Goal: Transaction & Acquisition: Purchase product/service

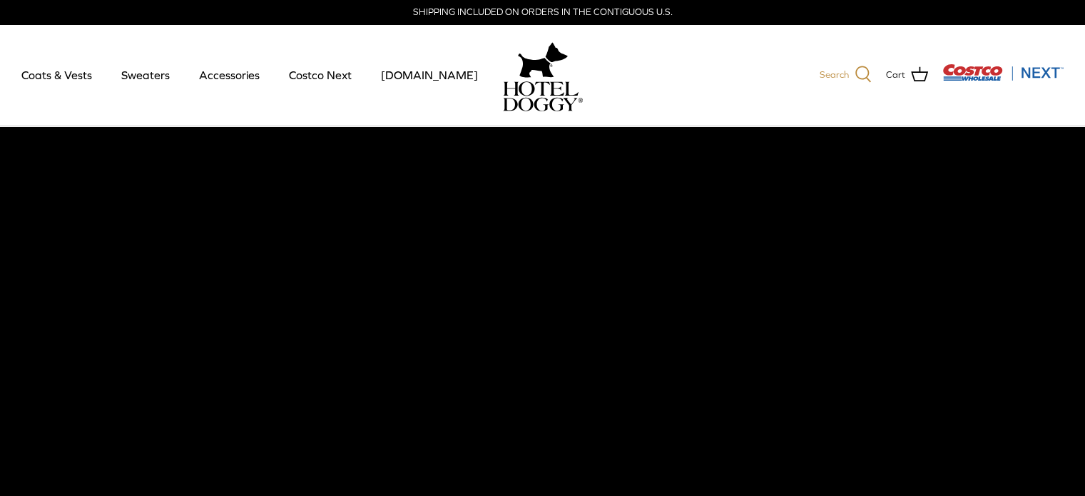
click at [856, 71] on icon at bounding box center [863, 74] width 16 height 16
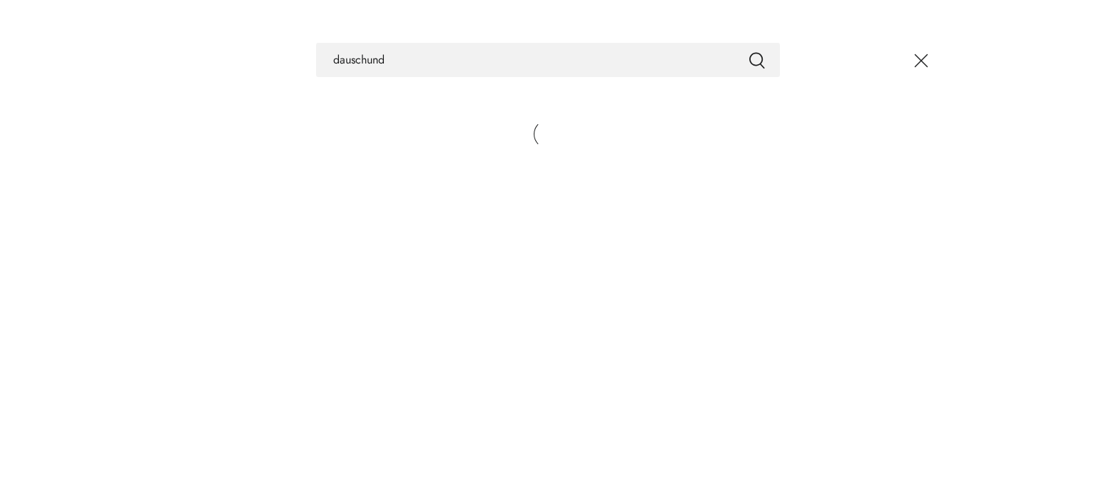
type input "dauschund"
click at [748, 51] on button "Submit" at bounding box center [756, 60] width 17 height 19
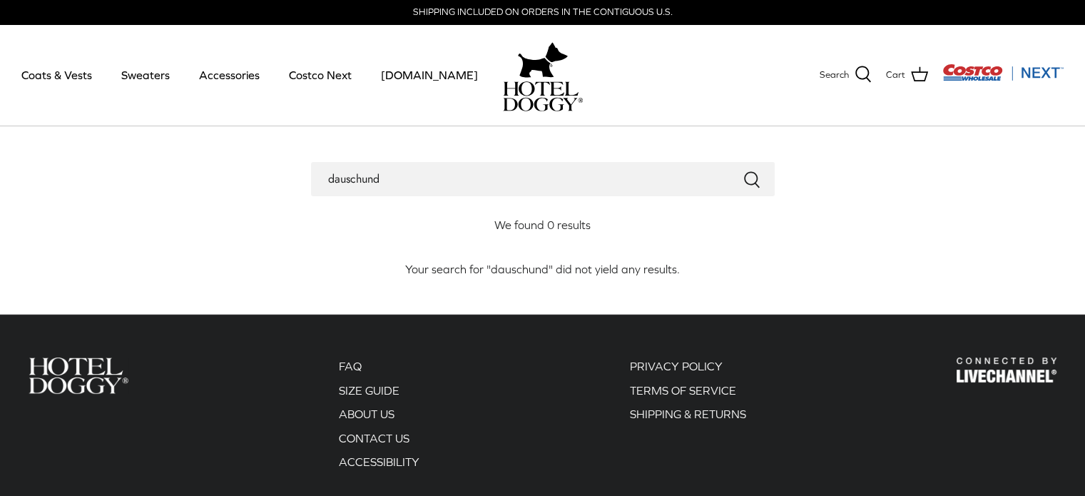
drag, startPoint x: 0, startPoint y: 0, endPoint x: 936, endPoint y: 96, distance: 940.9
click at [863, 73] on icon at bounding box center [863, 74] width 17 height 17
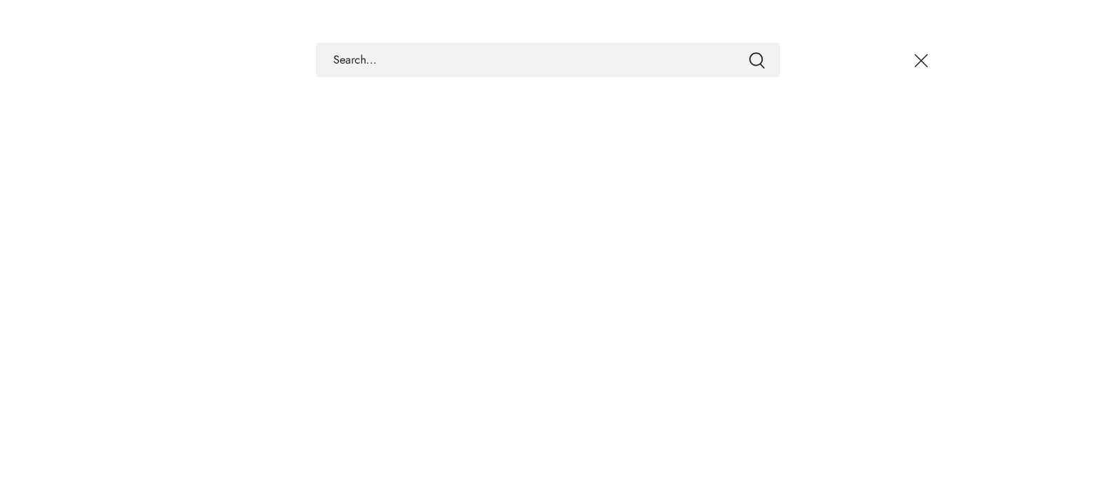
click at [927, 64] on icon "Close" at bounding box center [921, 61] width 24 height 24
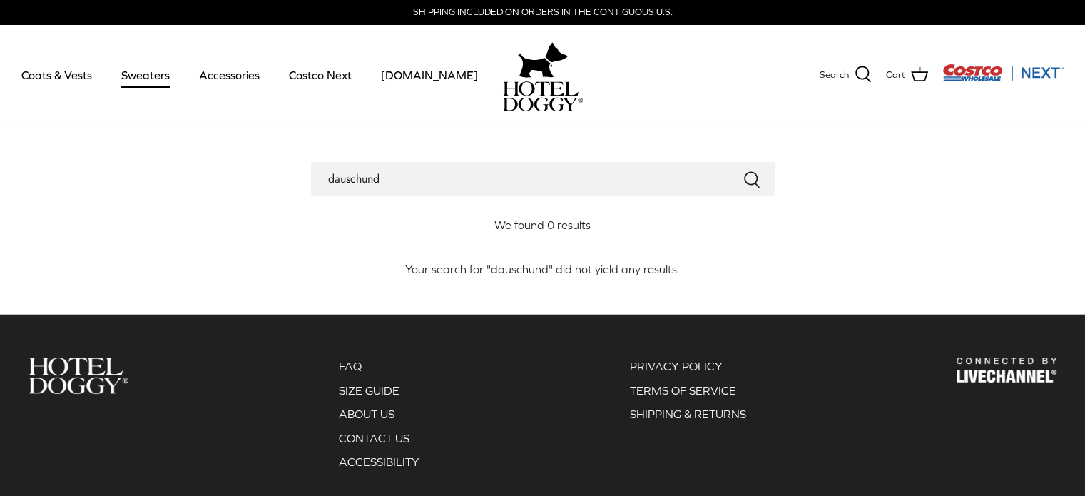
click at [134, 74] on link "Sweaters" at bounding box center [145, 75] width 74 height 49
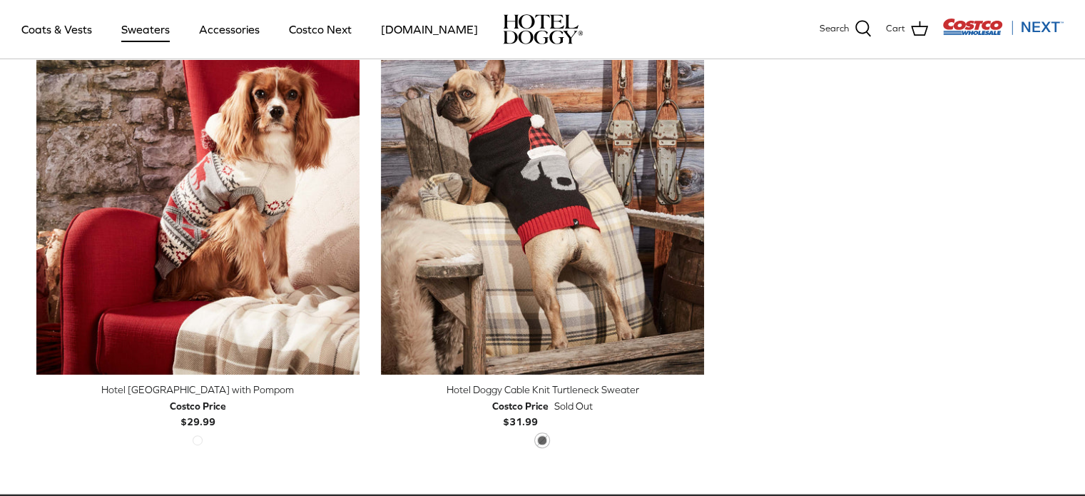
scroll to position [461, 0]
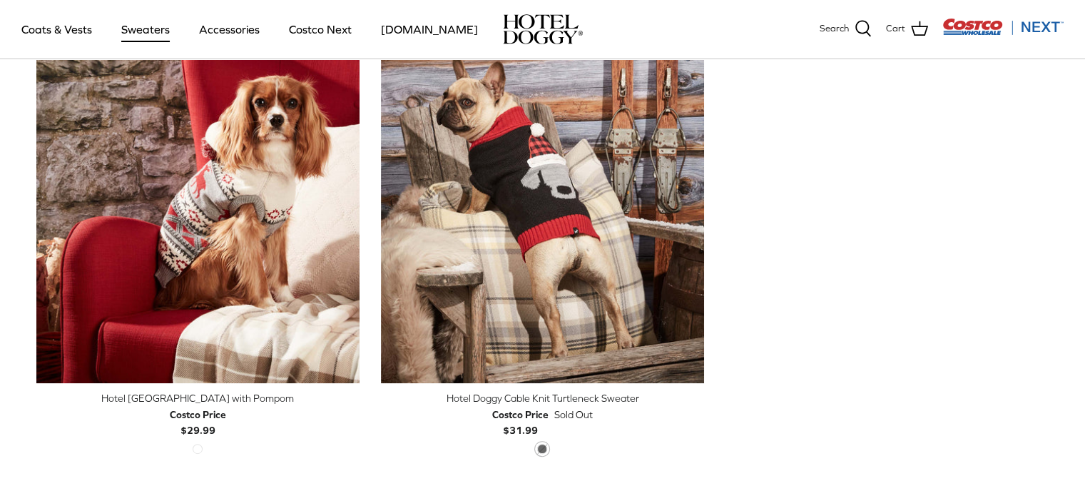
click at [242, 402] on div "Hotel [GEOGRAPHIC_DATA] with Pompom" at bounding box center [197, 398] width 323 height 16
click at [230, 26] on link "Accessories" at bounding box center [229, 29] width 86 height 49
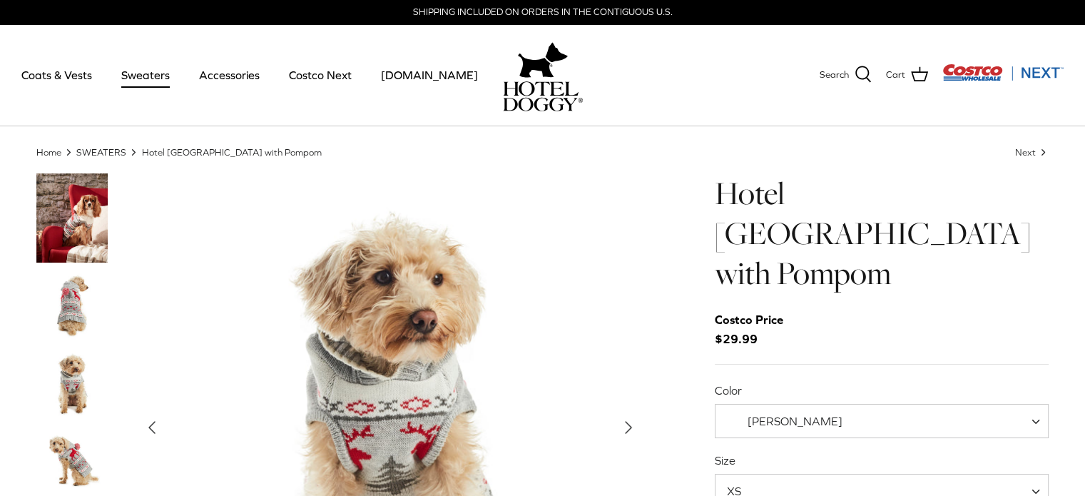
click at [69, 303] on img "Thumbnail Link" at bounding box center [71, 305] width 71 height 71
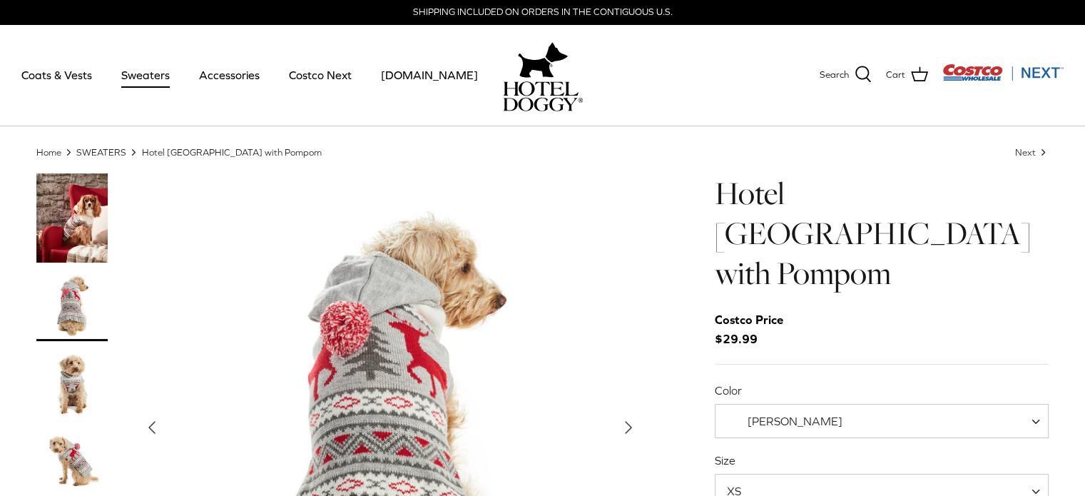
click at [86, 355] on img "Thumbnail Link" at bounding box center [71, 383] width 71 height 71
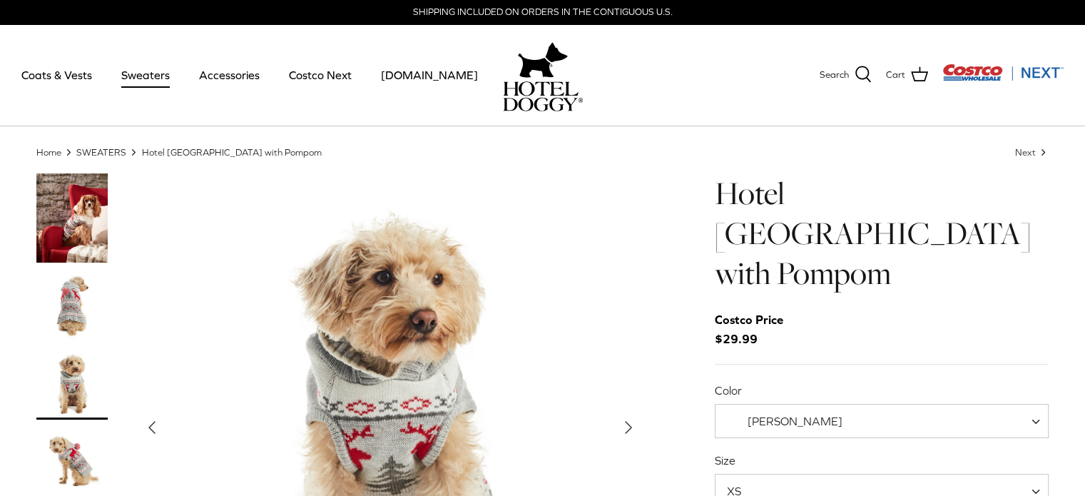
click at [83, 387] on img "Thumbnail Link" at bounding box center [71, 383] width 71 height 71
click at [73, 453] on img "Thumbnail Link" at bounding box center [71, 462] width 71 height 71
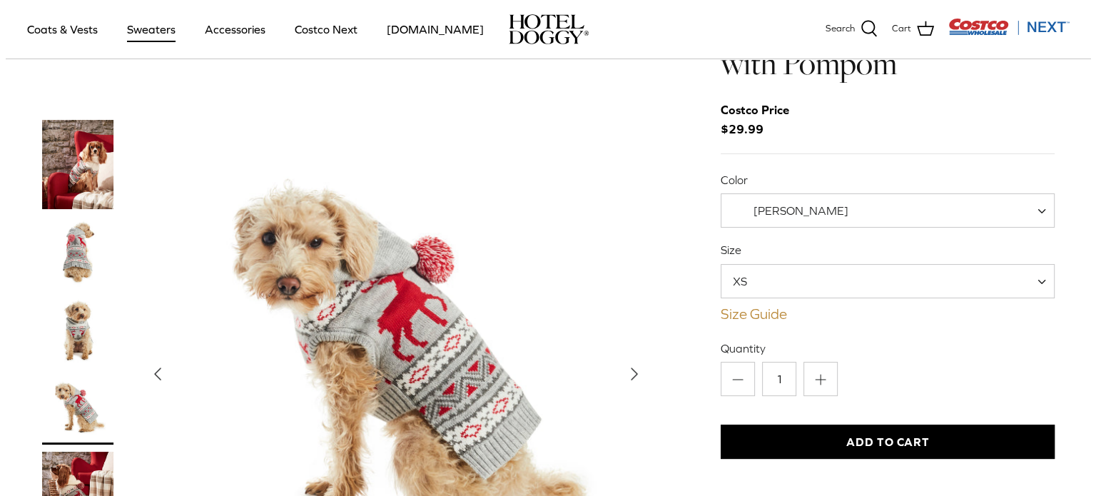
scroll to position [203, 0]
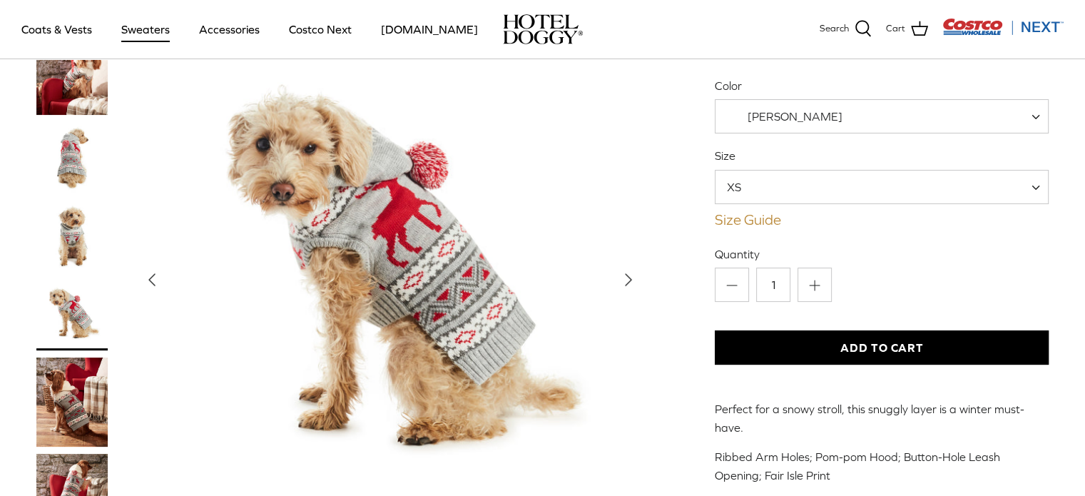
click at [753, 211] on link "Size Guide" at bounding box center [882, 219] width 335 height 17
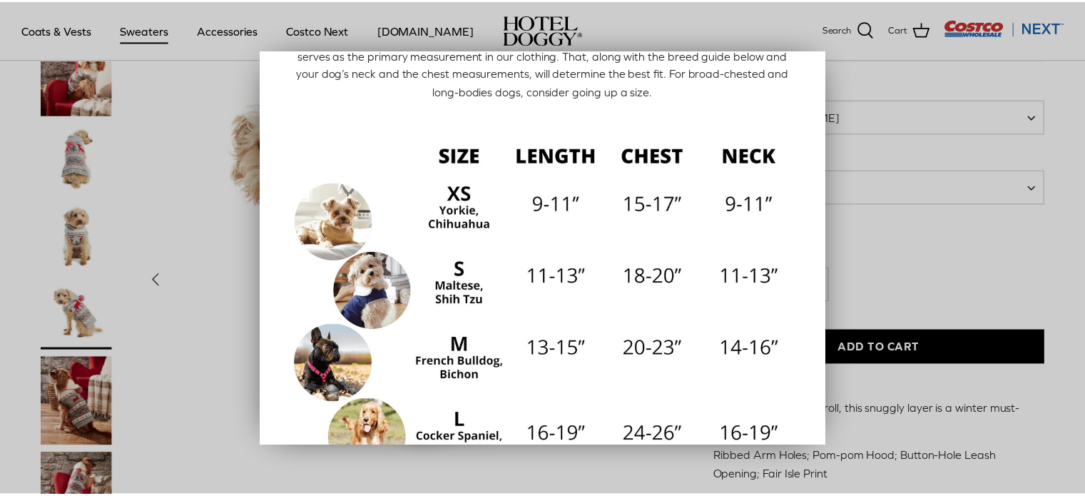
scroll to position [94, 0]
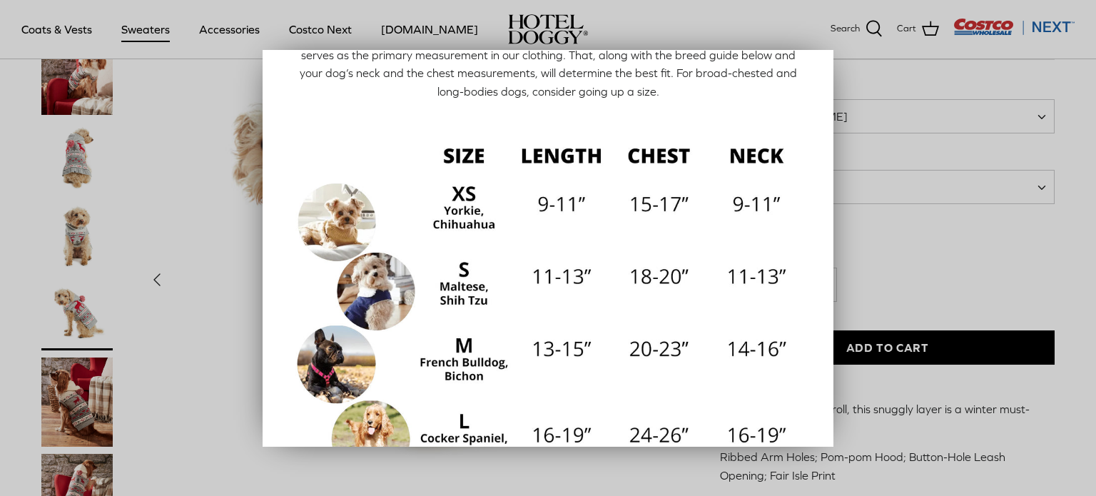
click at [214, 172] on div at bounding box center [548, 248] width 1096 height 496
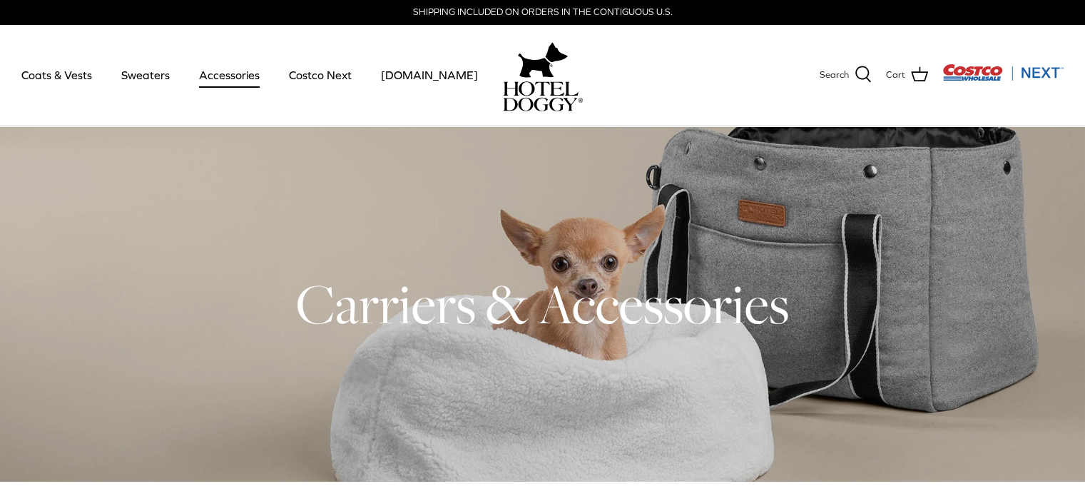
click at [1040, 69] on img "Costco Next" at bounding box center [1002, 72] width 121 height 18
